Goal: Find specific page/section: Find specific page/section

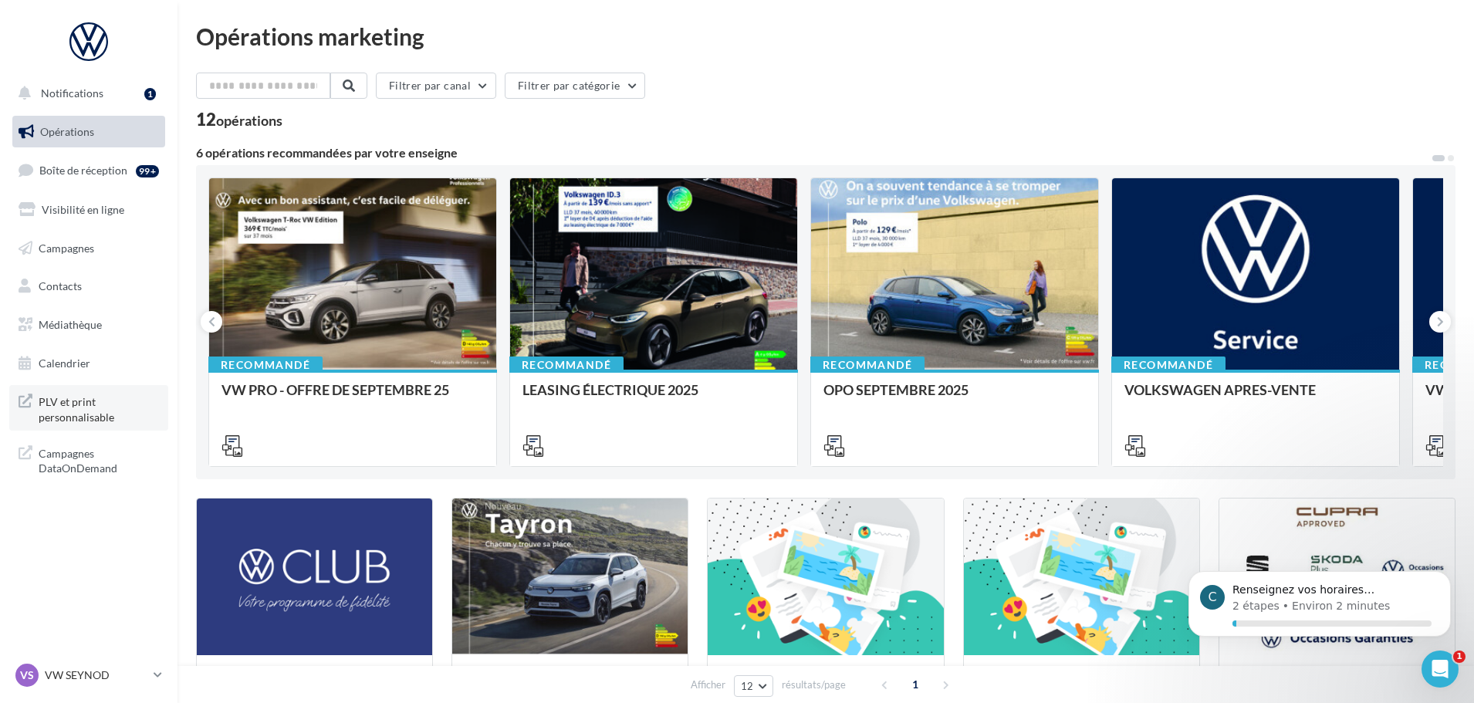
click at [104, 399] on span "PLV et print personnalisable" at bounding box center [99, 407] width 120 height 33
